Goal: Ask a question

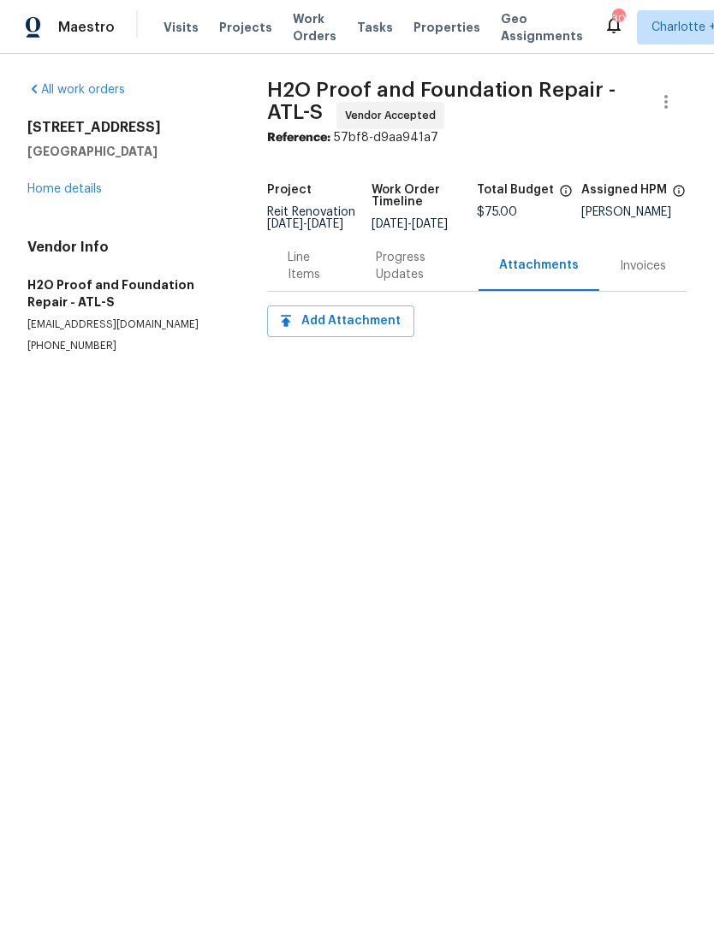
click at [410, 283] on div "Progress Updates" at bounding box center [417, 266] width 82 height 34
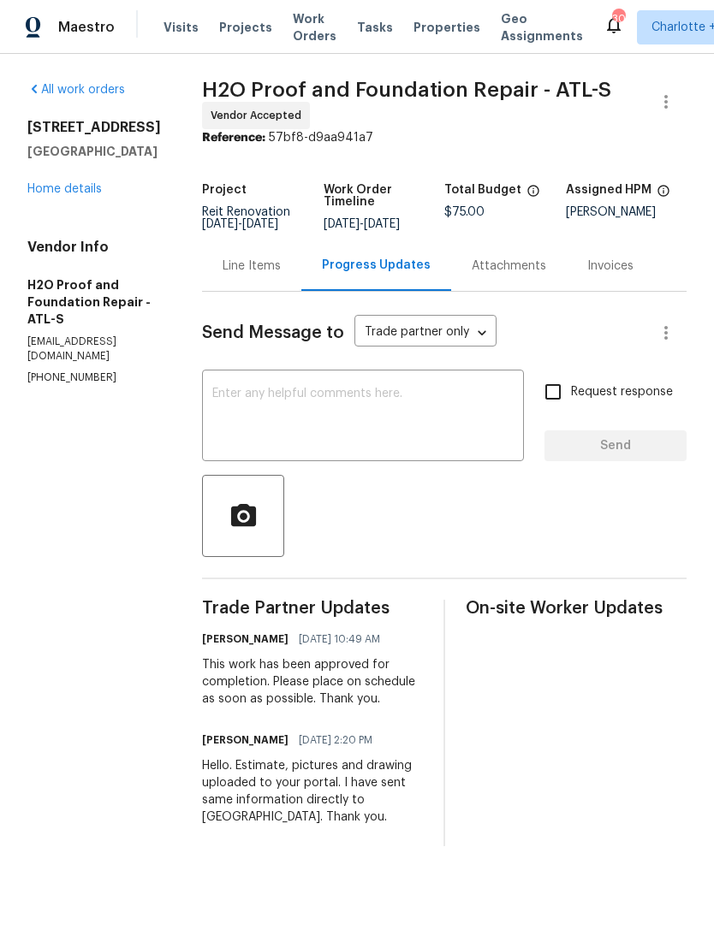
click at [372, 379] on div "x ​" at bounding box center [363, 417] width 322 height 87
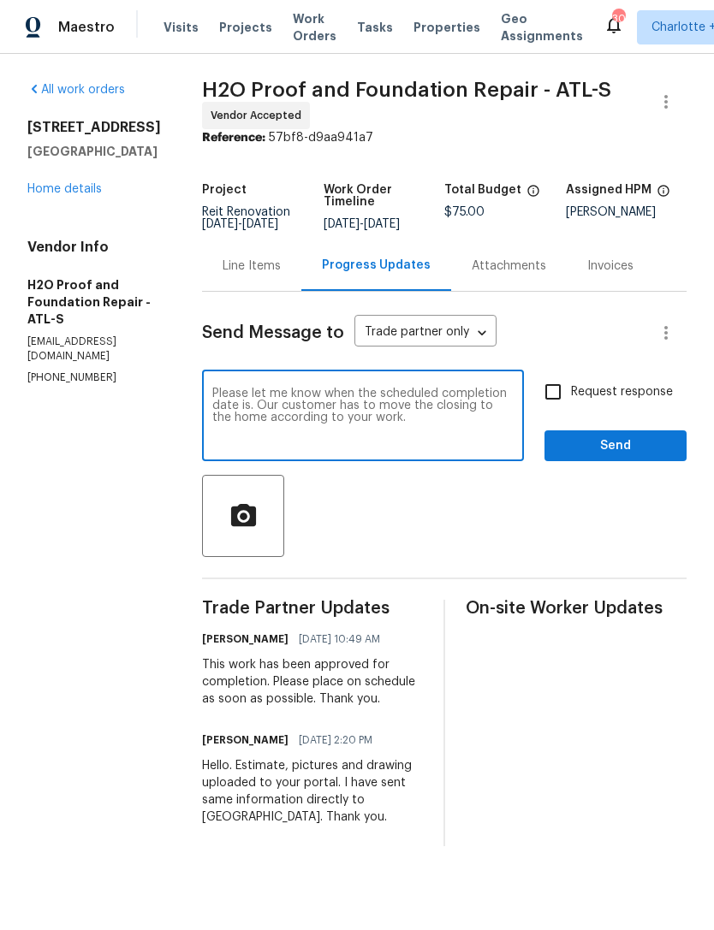
type textarea "Please let me know when the scheduled completion date is. Our customer has to m…"
click at [557, 396] on input "Request response" at bounding box center [553, 392] width 36 height 36
checkbox input "true"
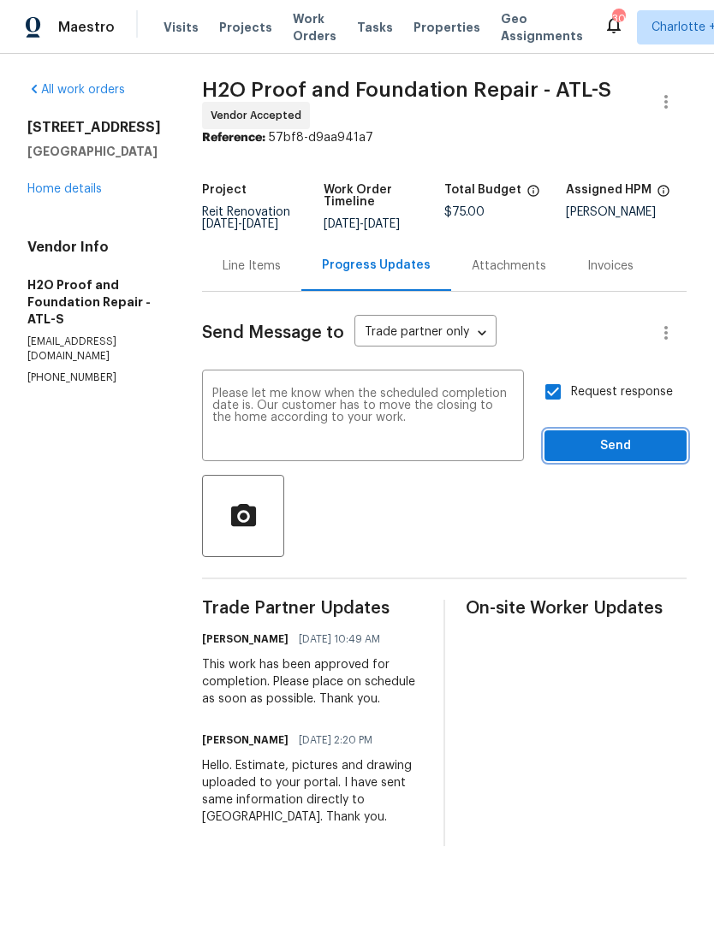
click at [610, 435] on button "Send" at bounding box center [615, 446] width 142 height 32
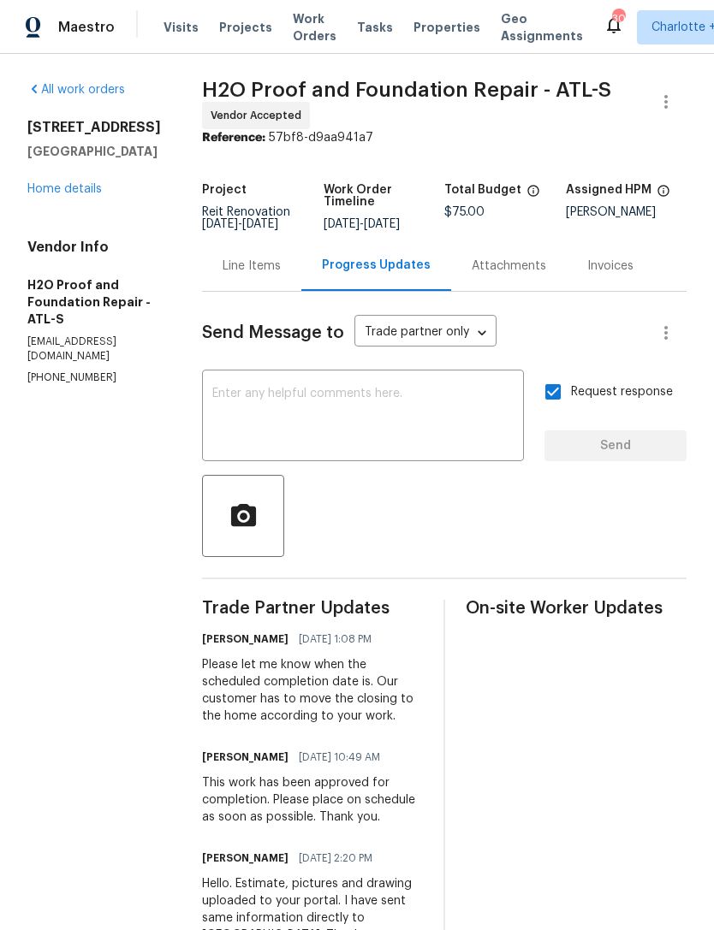
click at [71, 194] on link "Home details" at bounding box center [64, 189] width 74 height 12
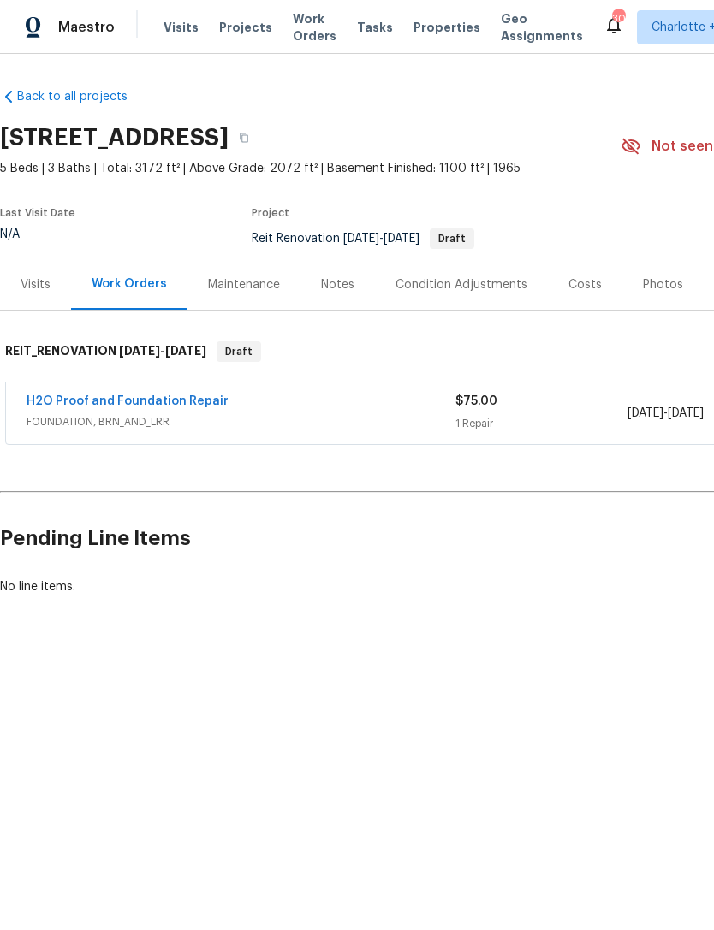
click at [163, 406] on link "H2O Proof and Foundation Repair" at bounding box center [128, 401] width 202 height 12
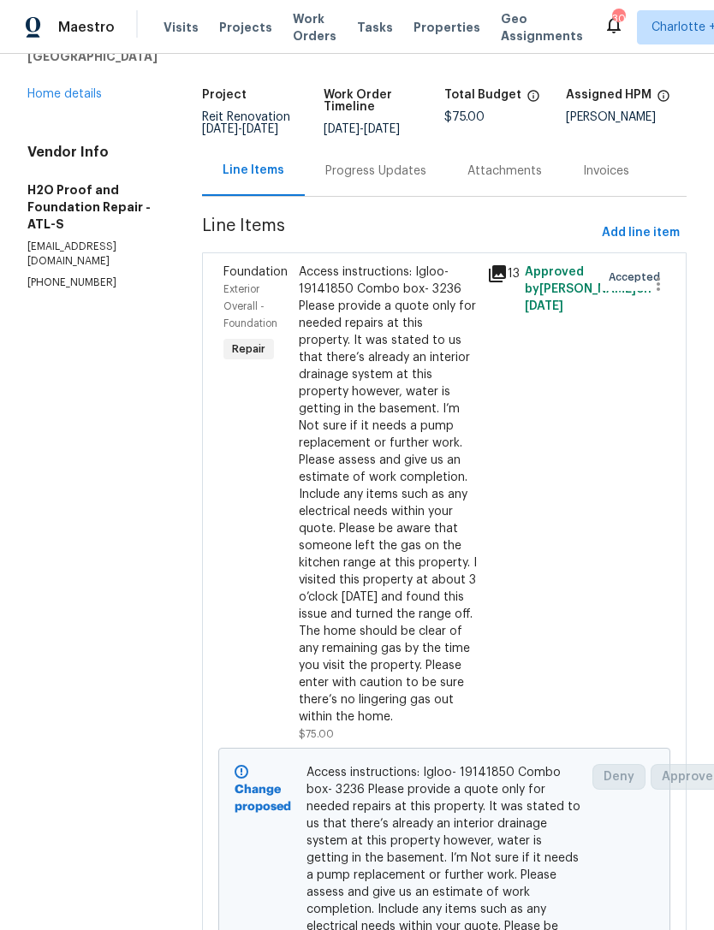
scroll to position [226, 0]
